Goal: Task Accomplishment & Management: Use online tool/utility

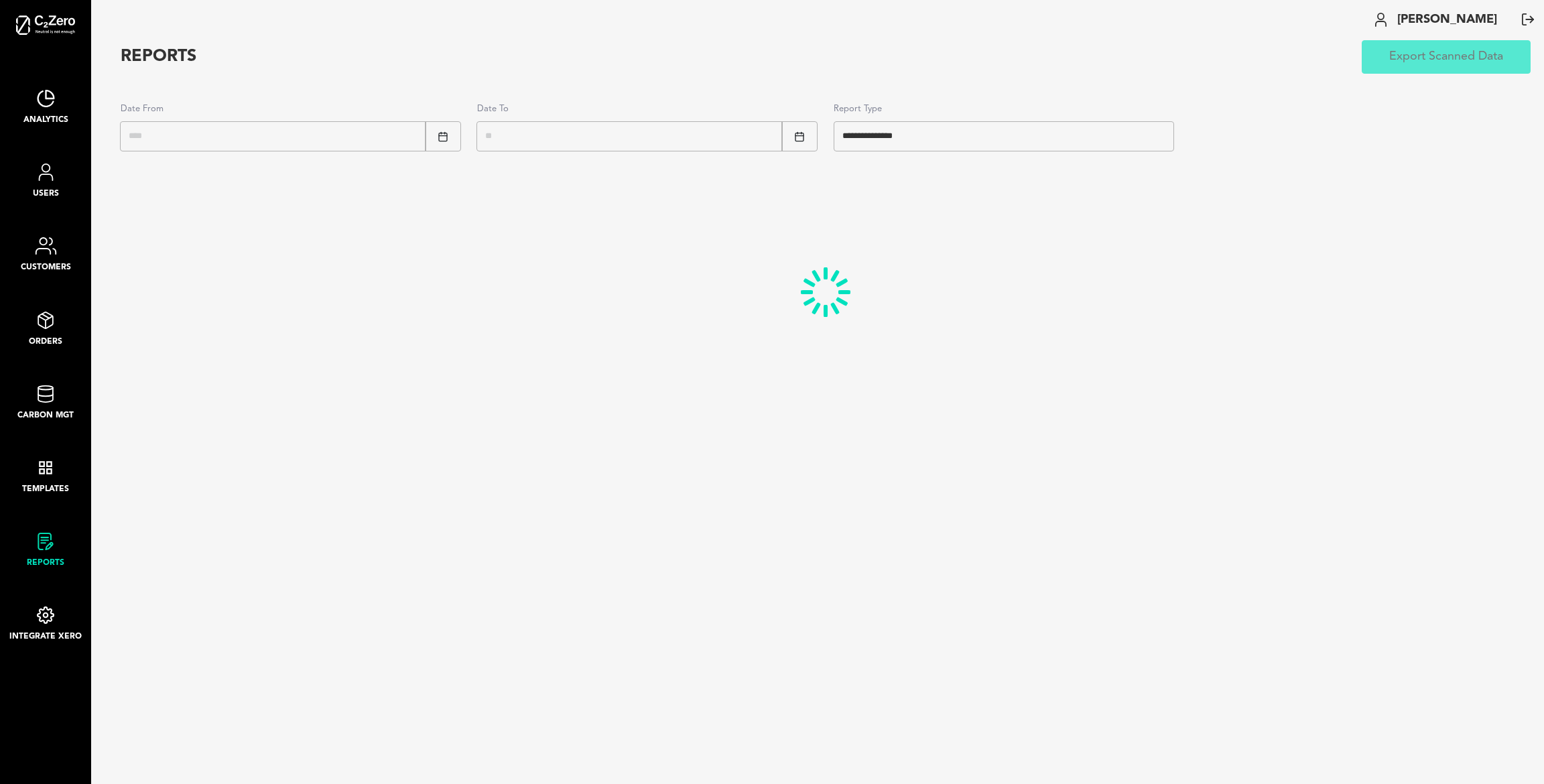
select select "*"
click at [58, 436] on li "Carbon Mgt" at bounding box center [45, 421] width 56 height 74
click at [45, 473] on img at bounding box center [45, 467] width 20 height 17
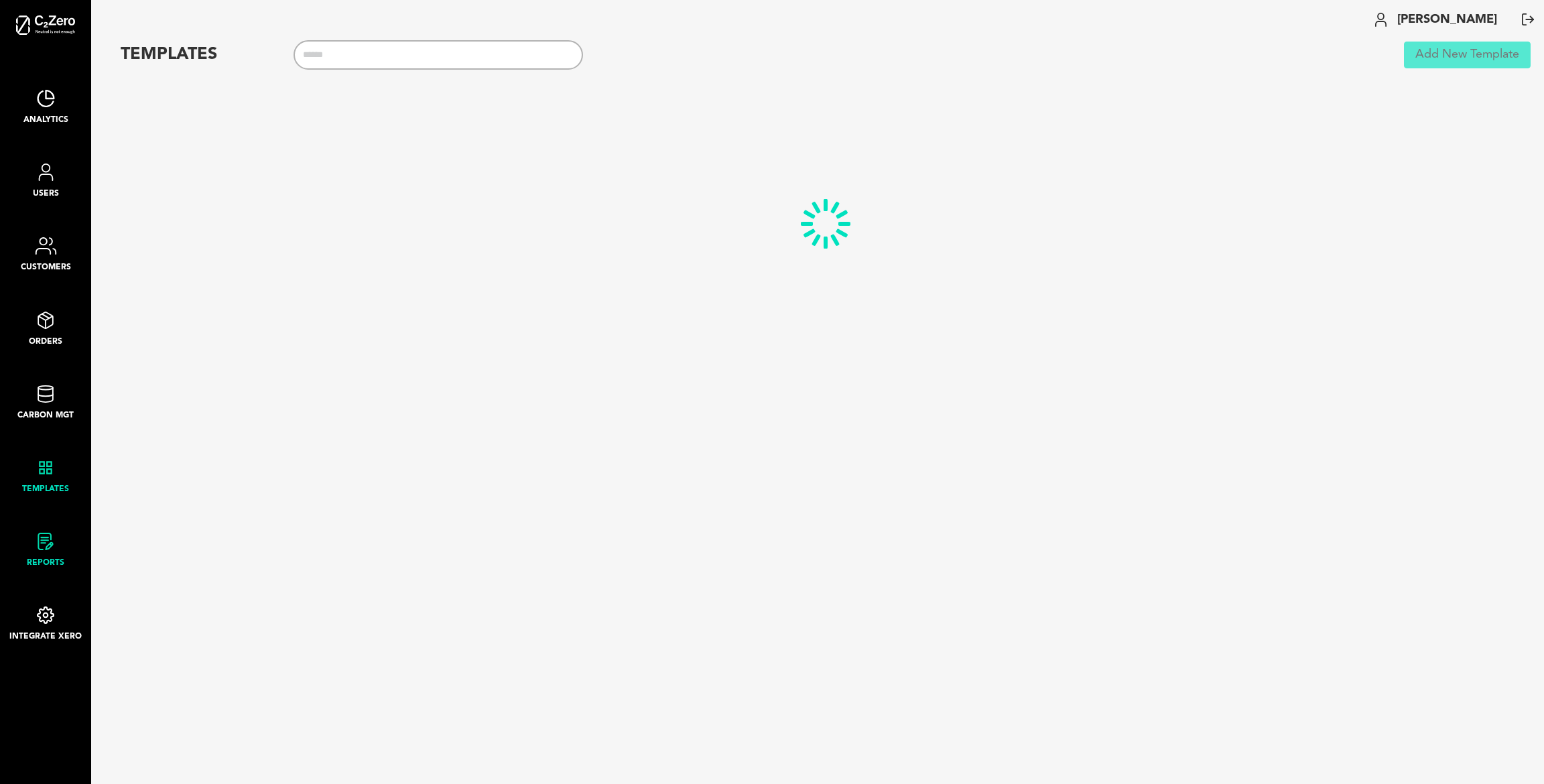
click at [44, 545] on img at bounding box center [45, 541] width 20 height 17
select select "*"
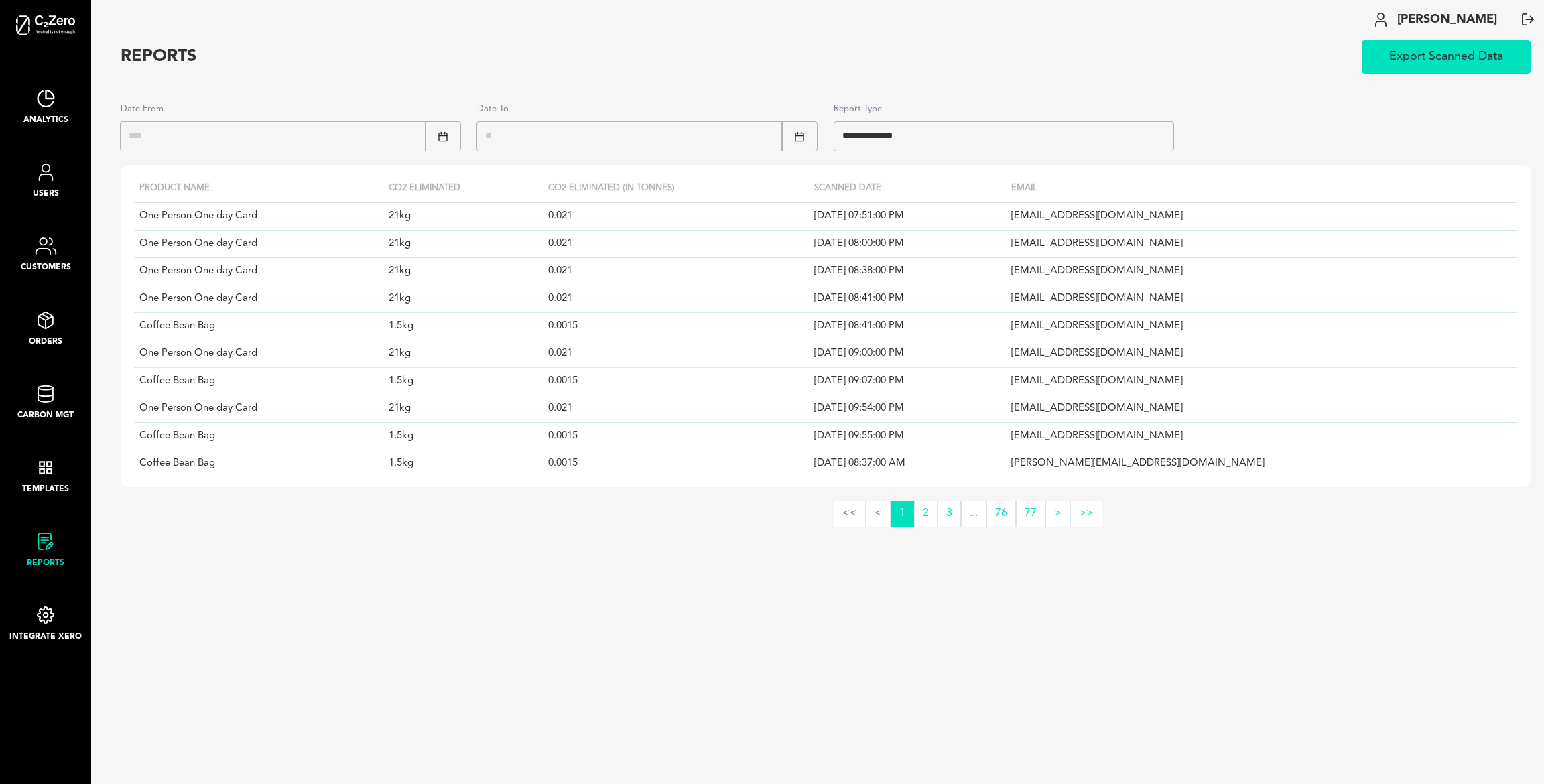
click at [1084, 513] on button ">>" at bounding box center [1086, 514] width 33 height 27
